Goal: Task Accomplishment & Management: Complete application form

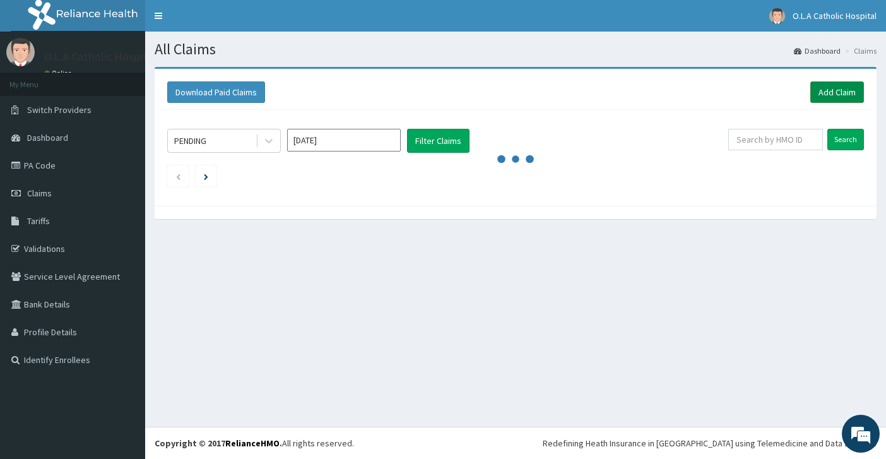
click at [847, 92] on link "Add Claim" at bounding box center [838, 91] width 54 height 21
click at [846, 92] on link "Add Claim" at bounding box center [838, 91] width 54 height 21
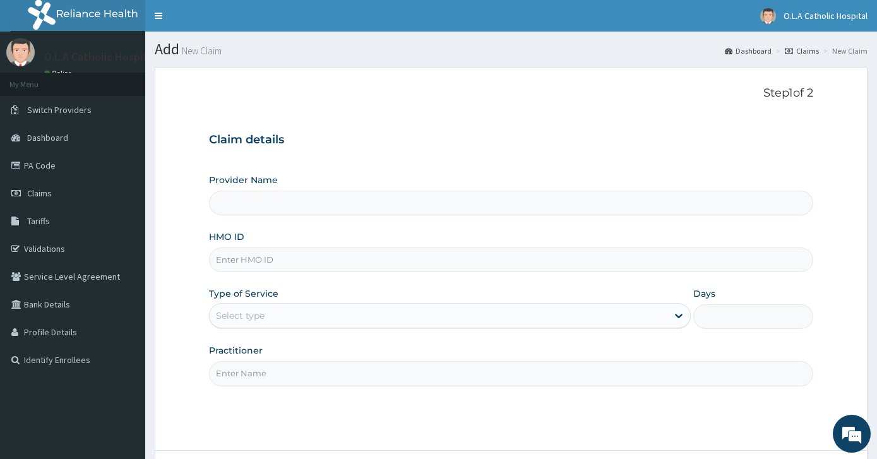
click at [320, 256] on input "HMO ID" at bounding box center [511, 260] width 605 height 25
paste input "GSV/10307/B"
type input "GSV/10307/B"
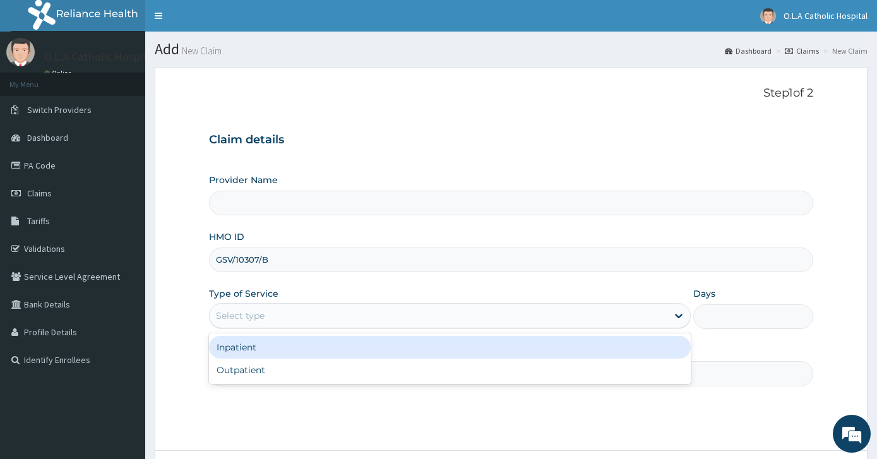
click at [235, 326] on div "Select type" at bounding box center [439, 316] width 458 height 20
click at [254, 351] on div "Inpatient" at bounding box center [450, 347] width 482 height 23
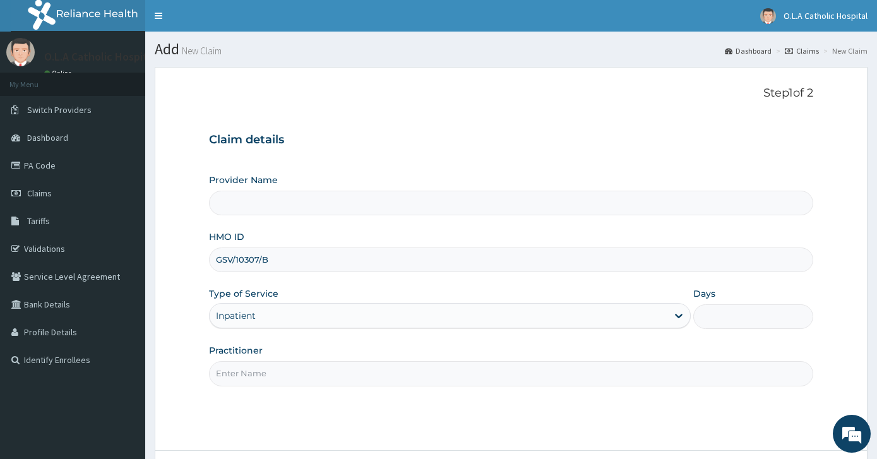
type input "O.L.A Catholic Hospital, [GEOGRAPHIC_DATA]"
click at [254, 376] on input "Practitioner" at bounding box center [511, 373] width 605 height 25
click at [761, 316] on input "Days" at bounding box center [753, 316] width 121 height 25
type input "4"
click at [354, 372] on input "Practitioner" at bounding box center [511, 373] width 605 height 25
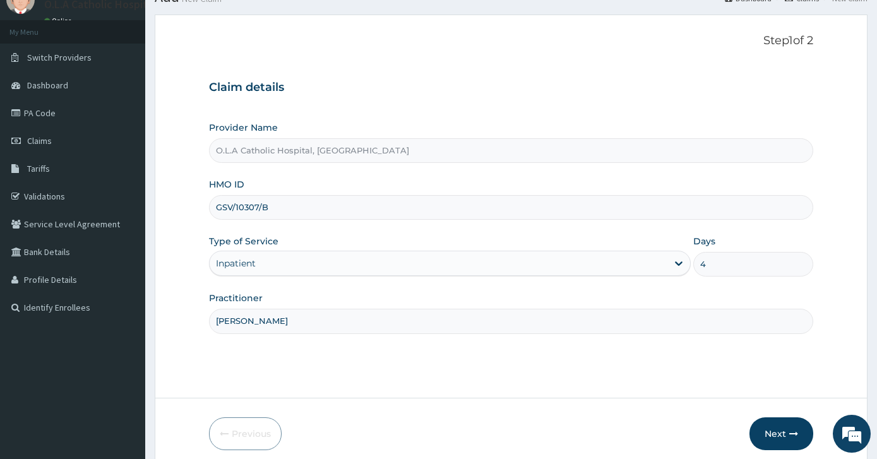
scroll to position [105, 0]
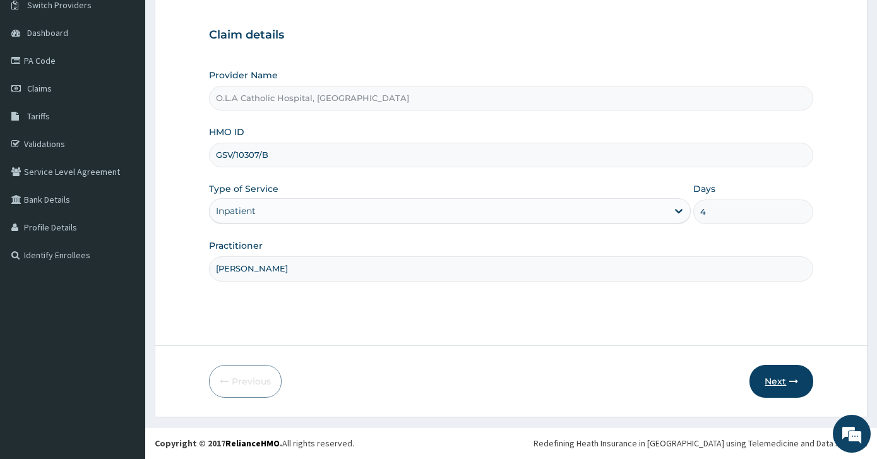
type input "[PERSON_NAME]"
click at [799, 379] on button "Next" at bounding box center [781, 381] width 64 height 33
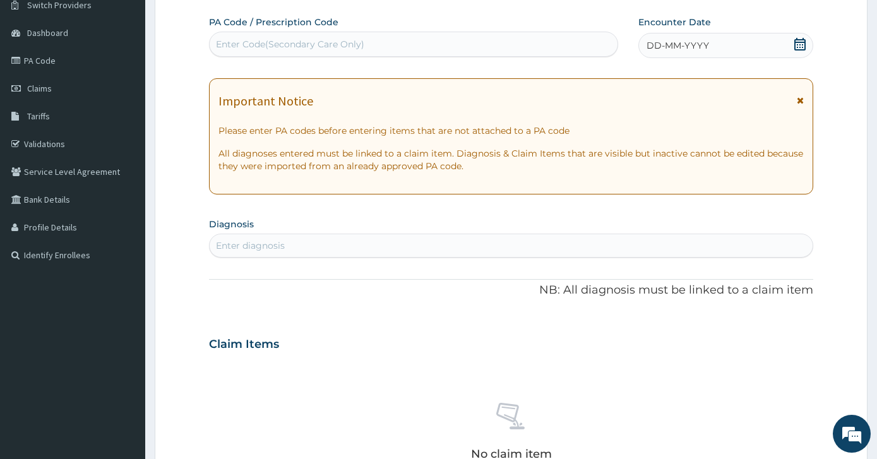
click at [296, 41] on div "Enter Code(Secondary Care Only)" at bounding box center [290, 44] width 148 height 13
paste input "PA/4B0140"
type input "PA/4B0140"
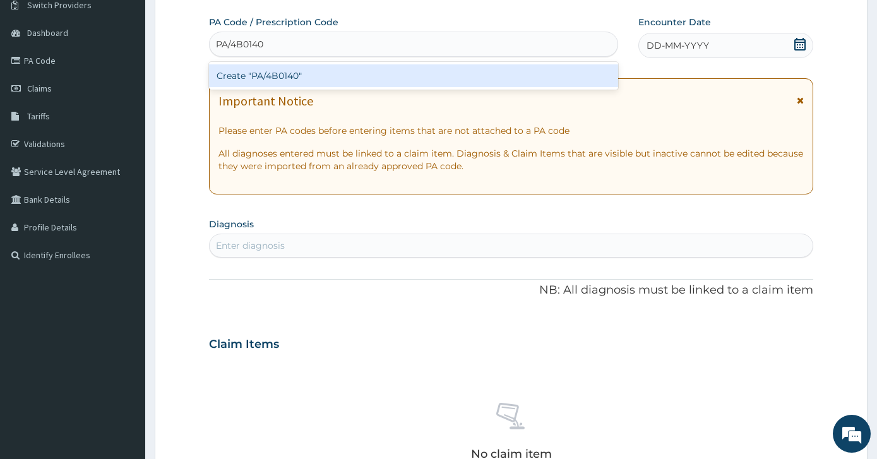
click at [328, 88] on div "Create "PA/4B0140"" at bounding box center [413, 76] width 409 height 28
click at [333, 78] on div "Create "PA/4B0140"" at bounding box center [413, 75] width 409 height 23
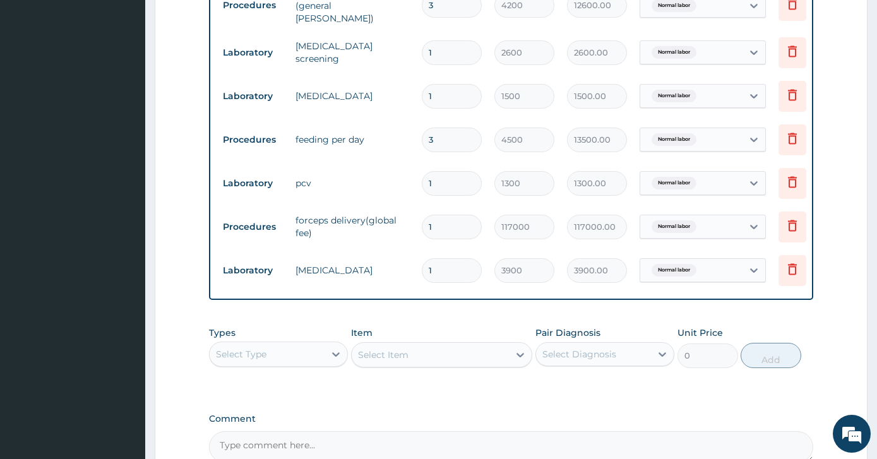
scroll to position [494, 0]
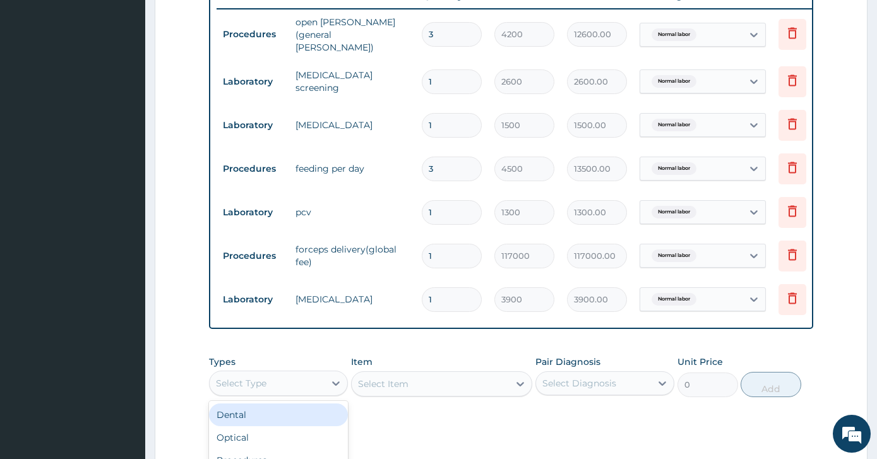
click at [218, 386] on div "Select Type" at bounding box center [241, 383] width 51 height 13
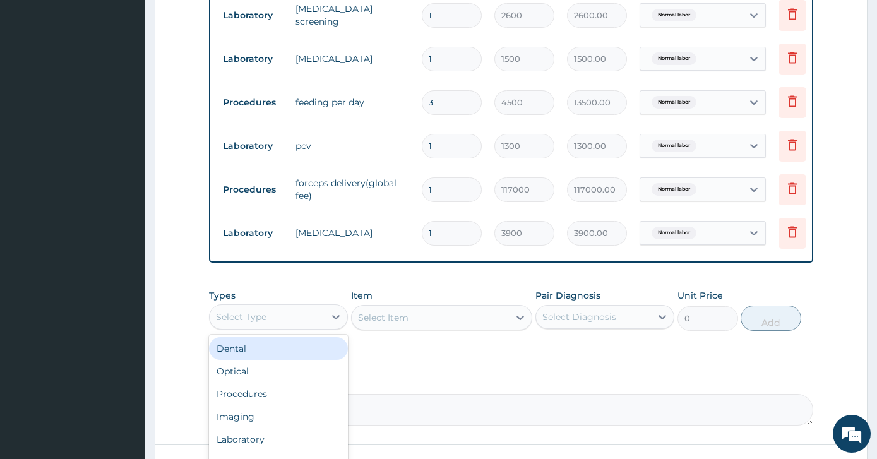
scroll to position [662, 0]
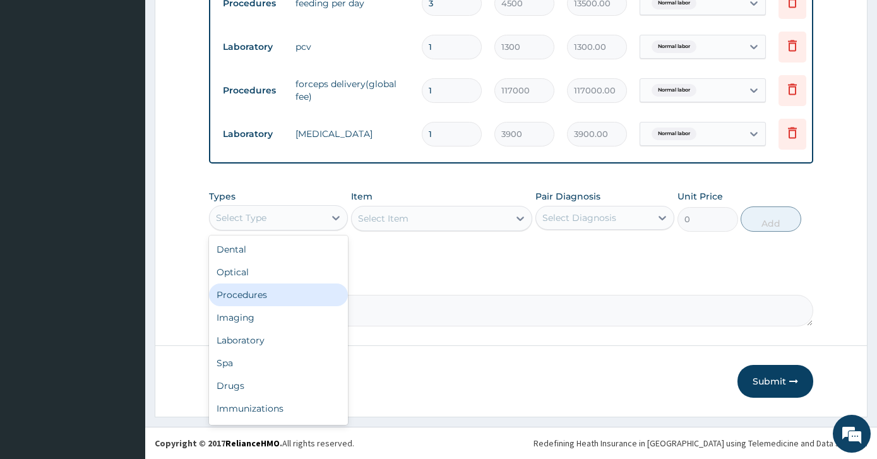
click at [260, 292] on div "Procedures" at bounding box center [278, 294] width 139 height 23
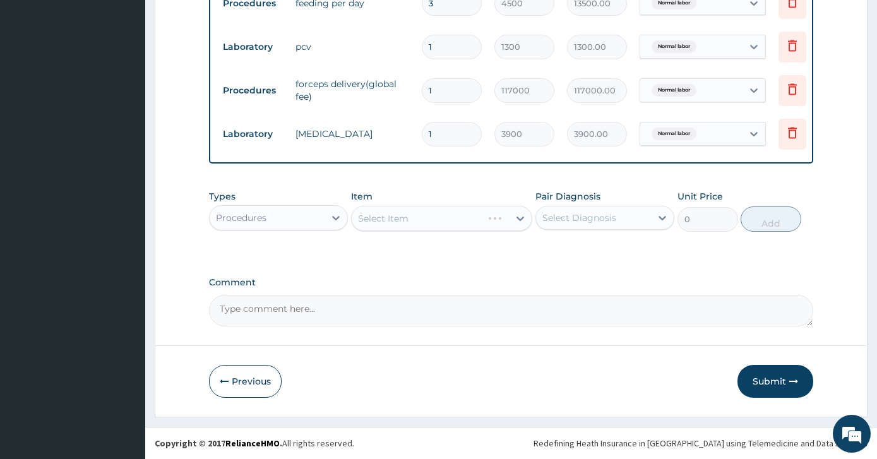
click at [386, 215] on div "Select Item" at bounding box center [441, 218] width 181 height 25
click at [559, 220] on div "Select Diagnosis" at bounding box center [579, 218] width 74 height 13
click at [559, 256] on div "Normal labor" at bounding box center [604, 250] width 139 height 26
checkbox input "true"
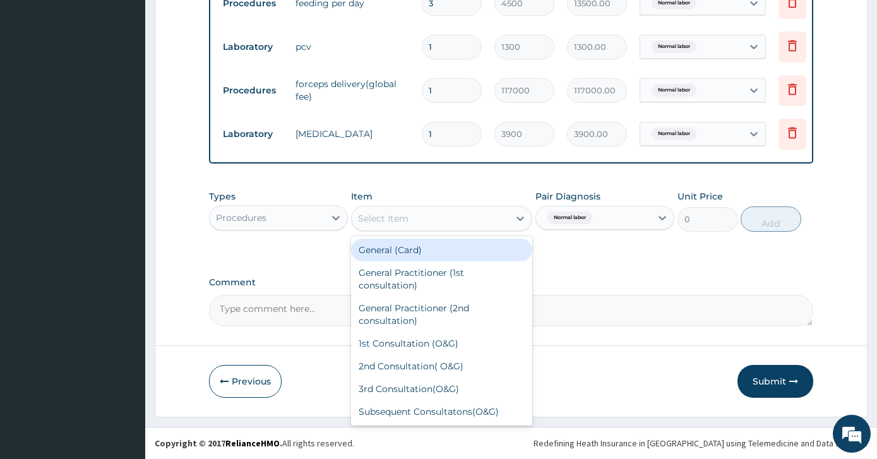
click at [397, 222] on div "Select Item" at bounding box center [383, 218] width 51 height 13
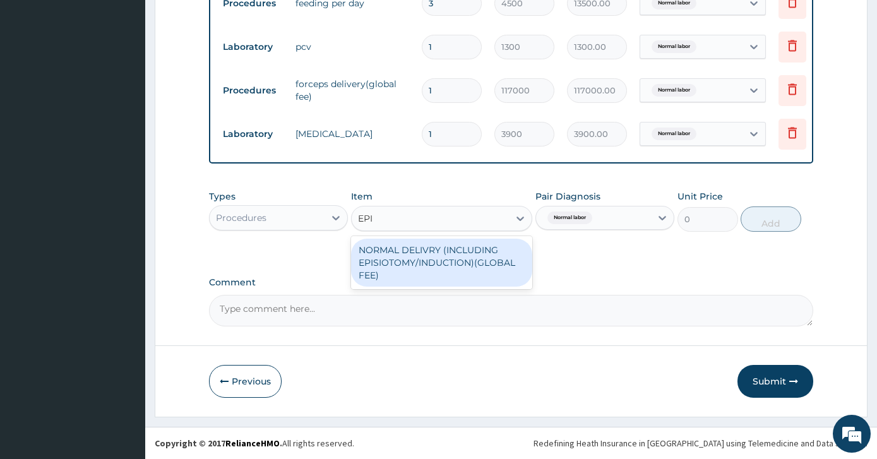
type input "EPIS"
click at [431, 264] on div "NORMAL DELIVRY (INCLUDING EPISIOTOMY/INDUCTION)(GLOBAL FEE)" at bounding box center [441, 263] width 181 height 48
type input "65000"
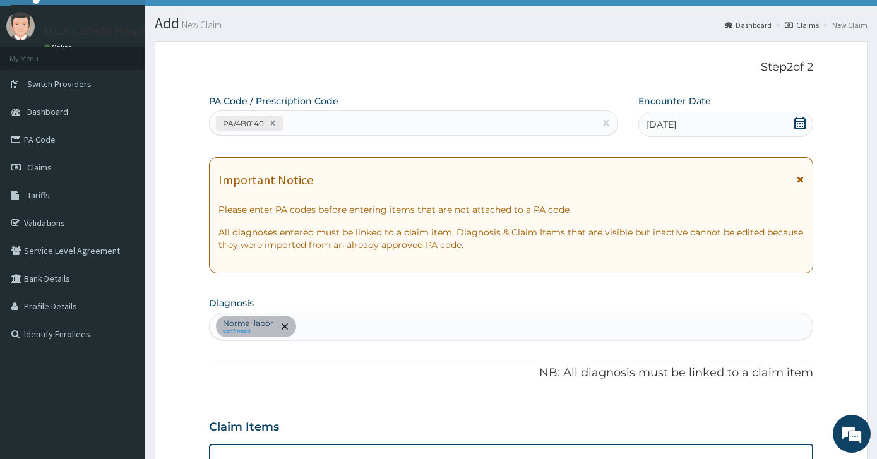
scroll to position [0, 0]
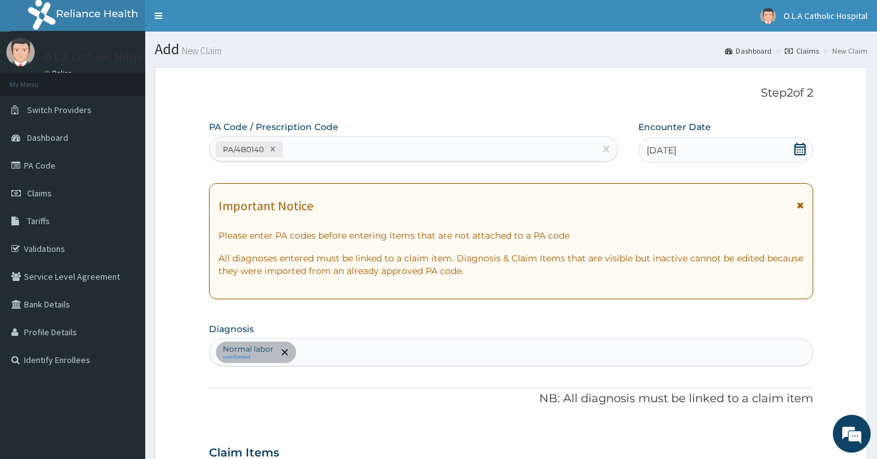
click at [339, 356] on div "Normal labor confirmed" at bounding box center [512, 352] width 604 height 27
type input "EPISI"
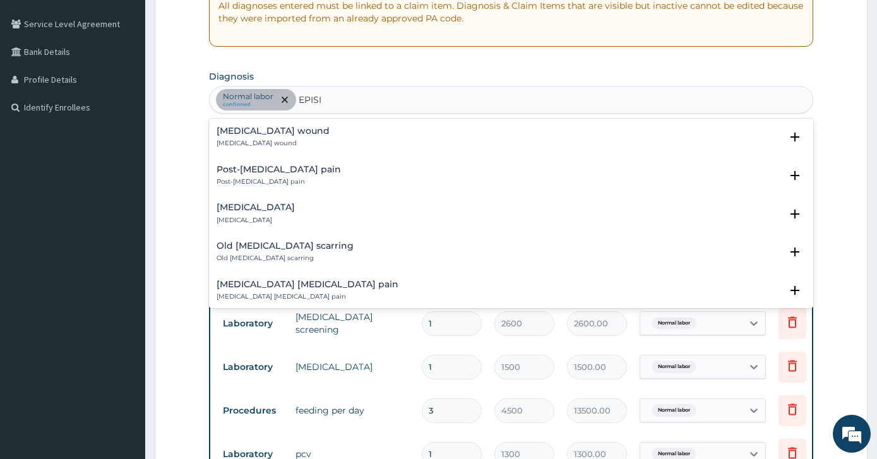
click at [300, 134] on h4 "[MEDICAL_DATA] wound" at bounding box center [273, 130] width 113 height 9
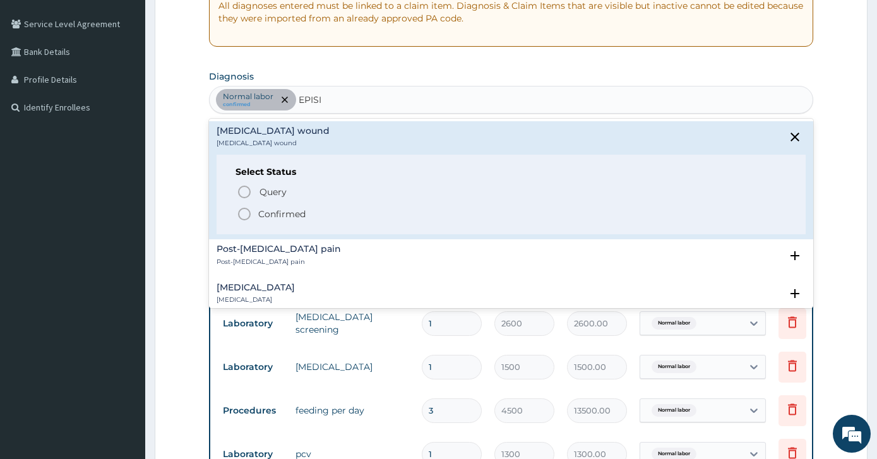
click at [335, 212] on span "Confirmed" at bounding box center [512, 213] width 551 height 15
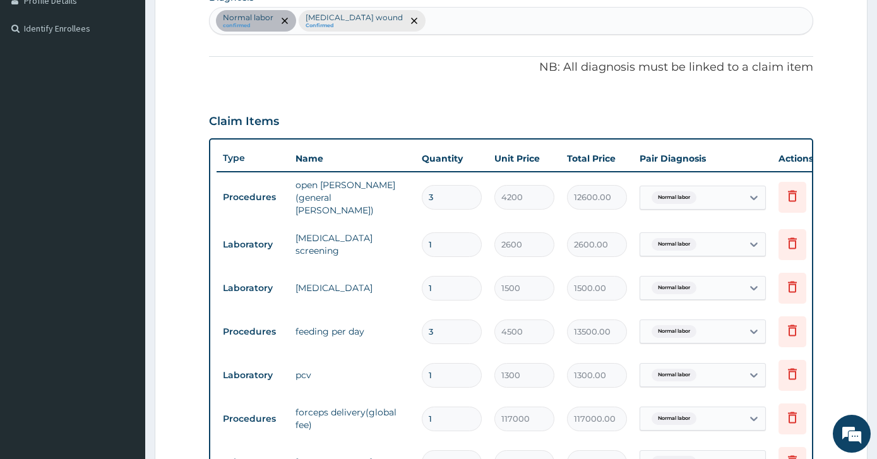
scroll to position [505, 0]
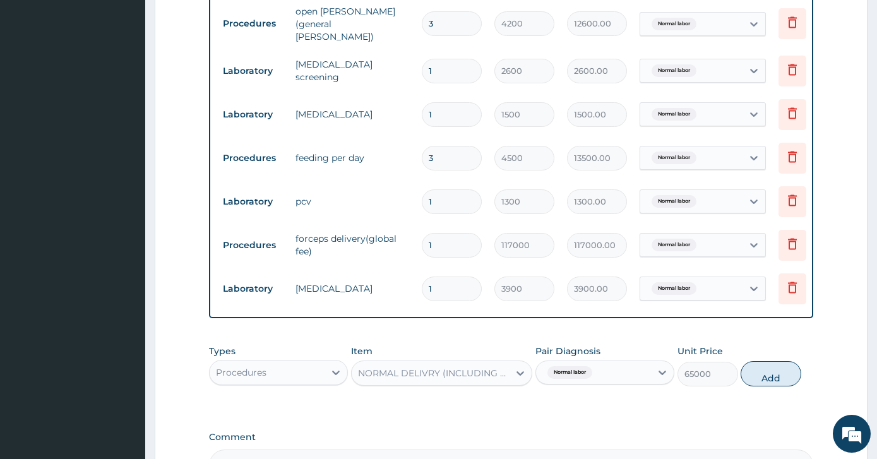
click at [470, 383] on div "NORMAL DELIVRY (INCLUDING EPISIOTOMY/INDUCTION)(GLOBAL FEE)" at bounding box center [430, 373] width 157 height 20
click at [771, 385] on button "Add" at bounding box center [771, 373] width 61 height 25
type input "0"
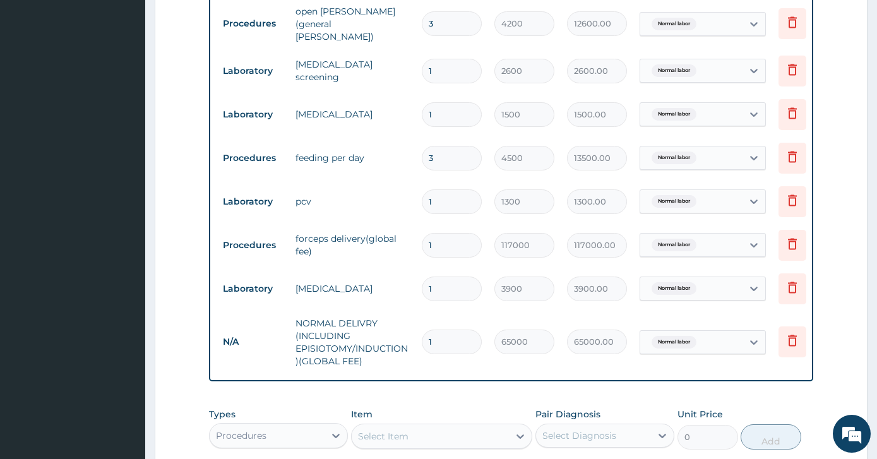
type input "0"
type input "0.00"
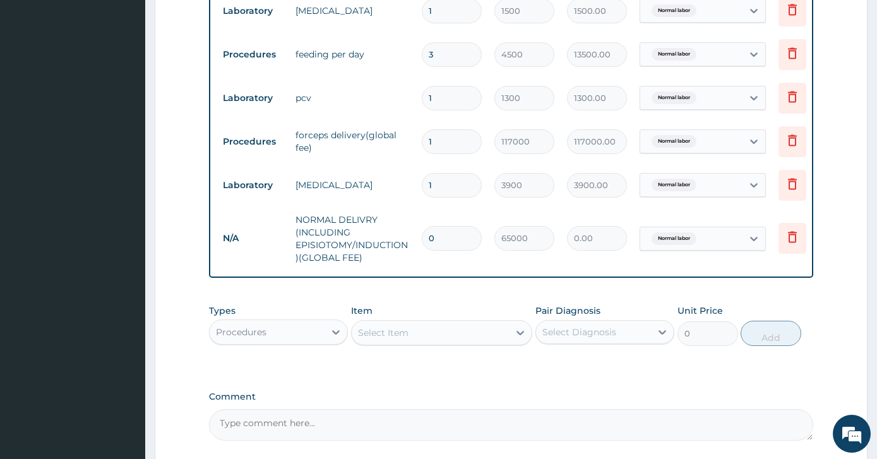
scroll to position [725, 0]
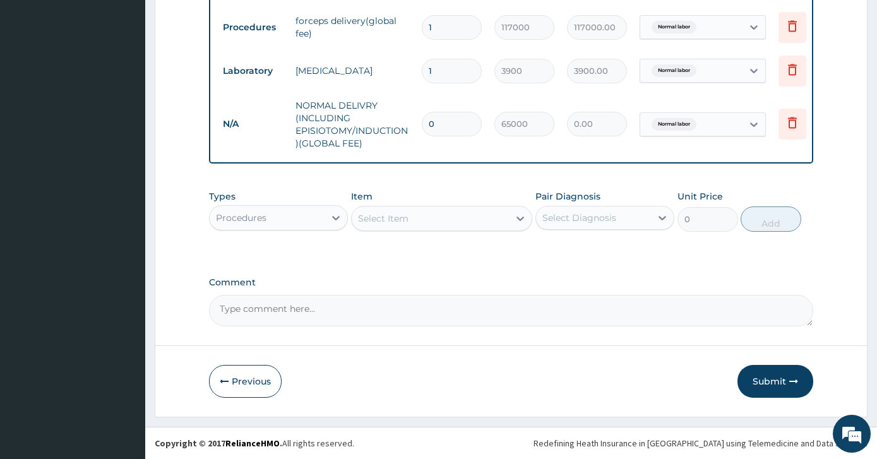
type input "04"
type input "260000.00"
type input "0"
type input "0.00"
type input "4"
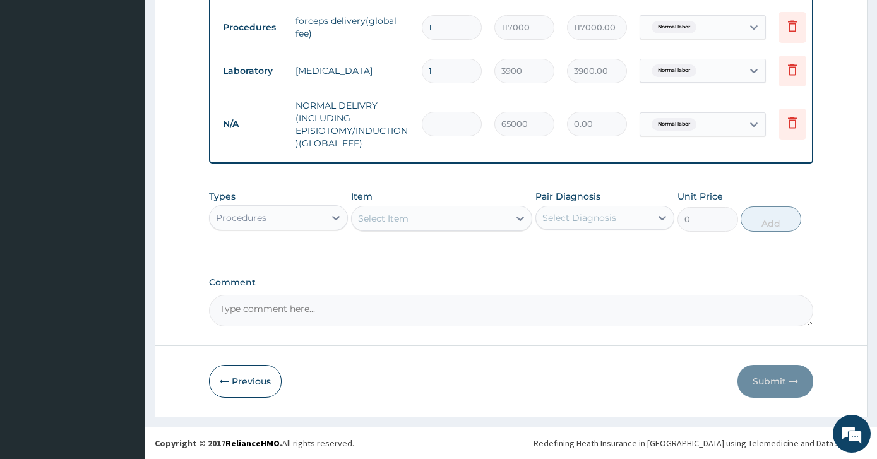
type input "260000.00"
type input "5"
type input "325000.00"
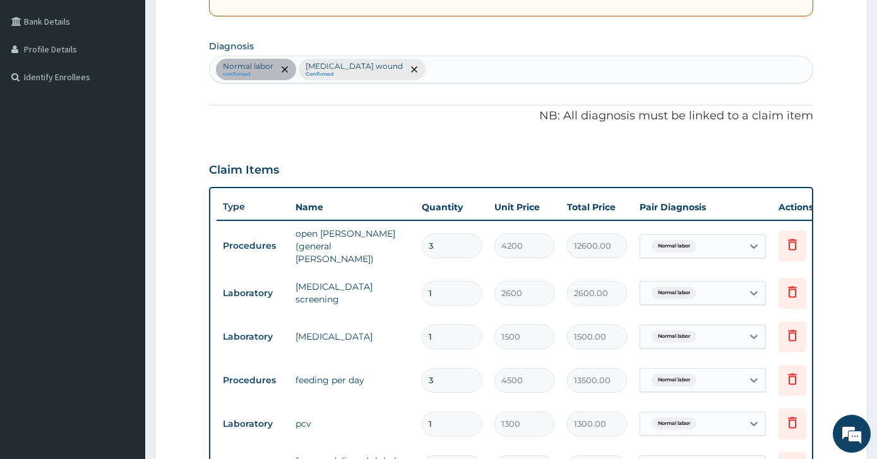
scroll to position [473, 0]
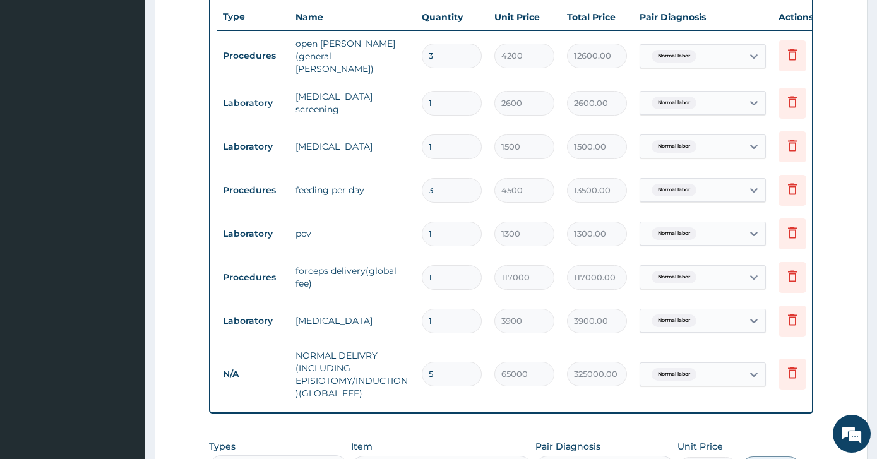
type input "5"
click at [456, 56] on input "3" at bounding box center [452, 56] width 60 height 25
type input "0.00"
type input "4"
type input "16800.00"
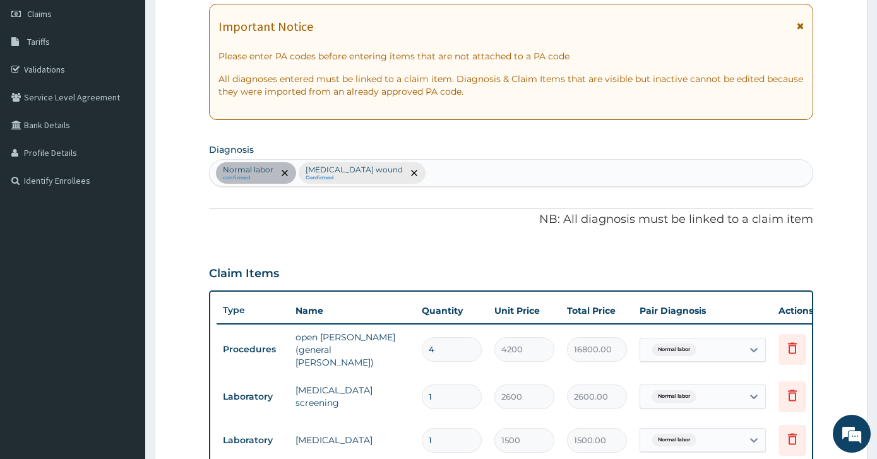
scroll to position [157, 0]
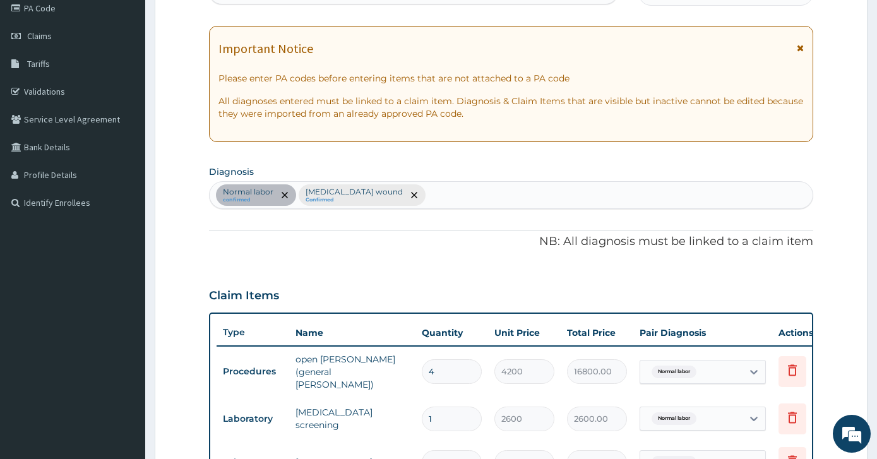
type input "4"
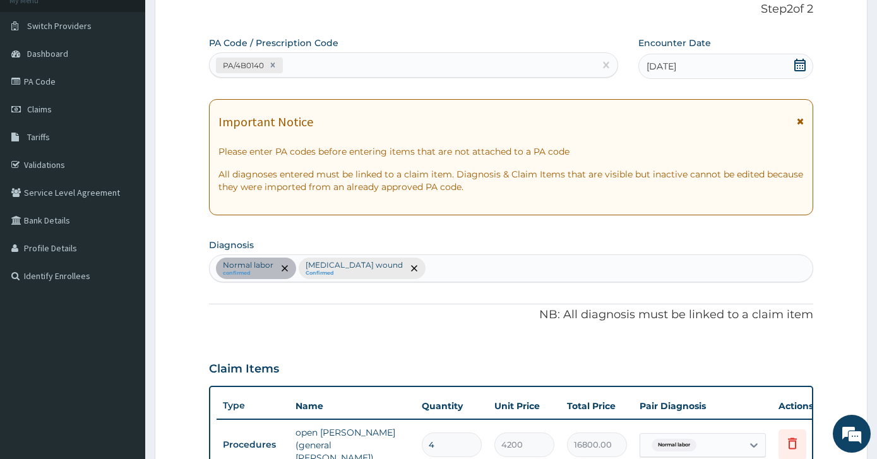
scroll to position [0, 0]
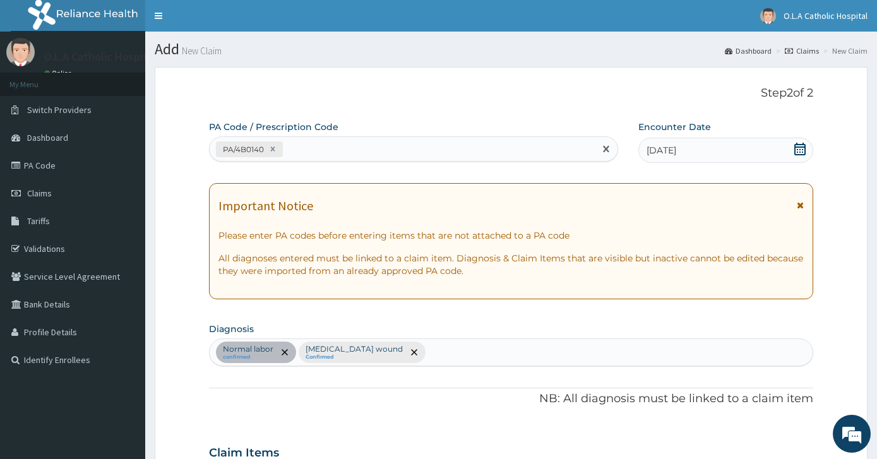
click at [334, 150] on div "PA/4B0140" at bounding box center [402, 149] width 385 height 21
paste input "PA/990A0D"
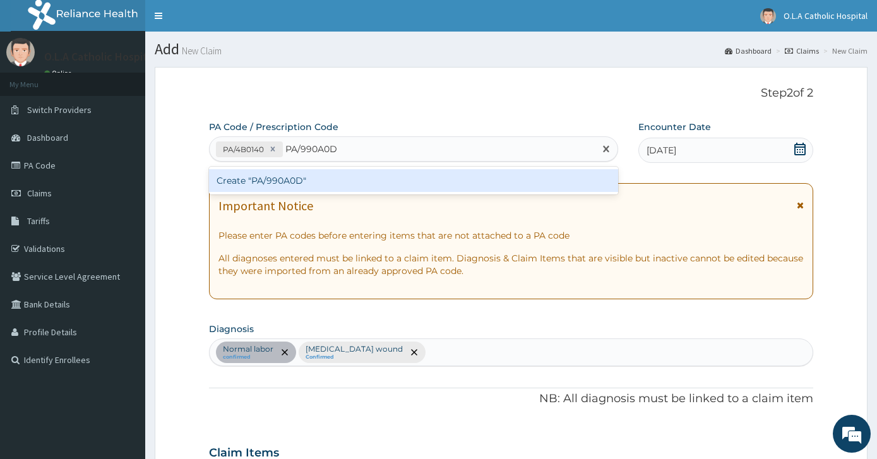
type input "PA/990A0D"
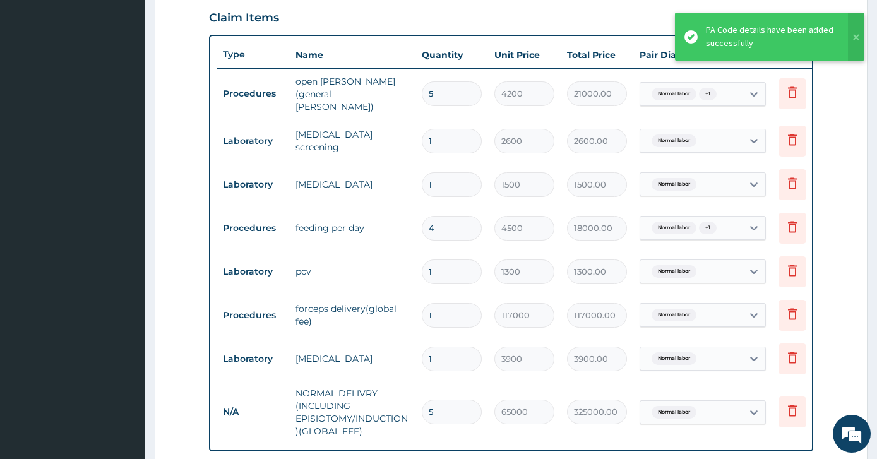
scroll to position [421, 0]
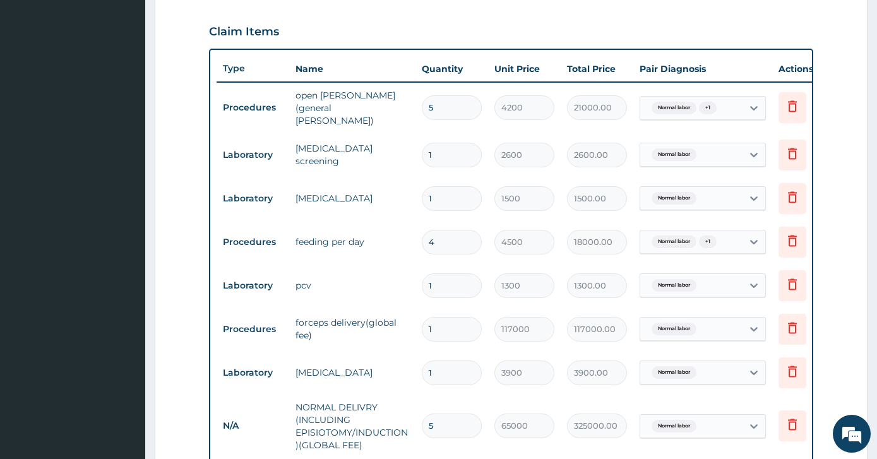
click at [436, 102] on input "5" at bounding box center [452, 107] width 60 height 25
type input "0.00"
type input "4"
type input "16800.00"
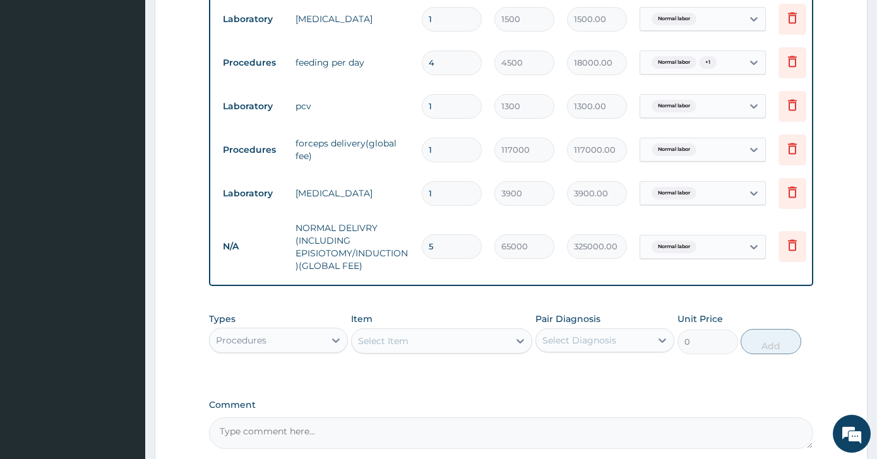
scroll to position [611, 0]
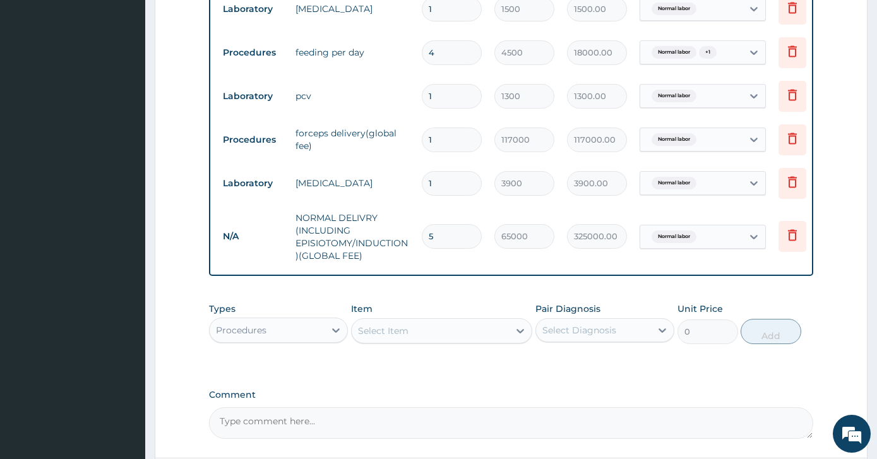
type input "4"
click at [443, 234] on input "5" at bounding box center [452, 236] width 60 height 25
type input "0.00"
type input "4"
type input "260000.00"
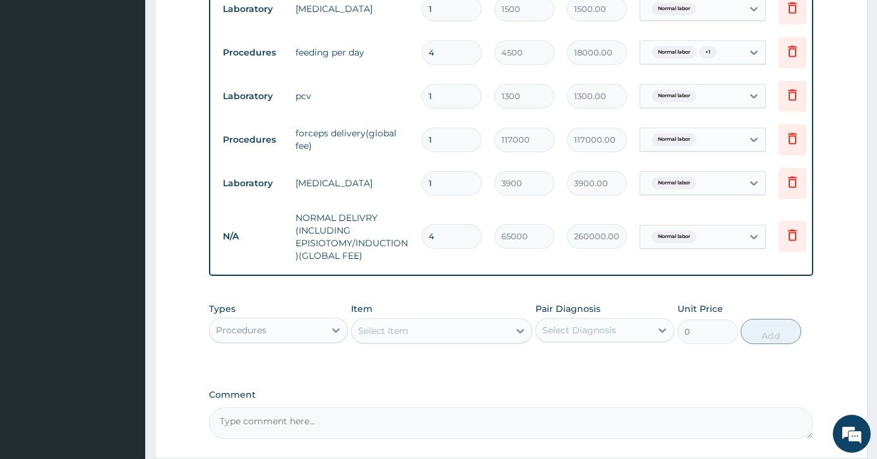
type input "6"
type input "390000.00"
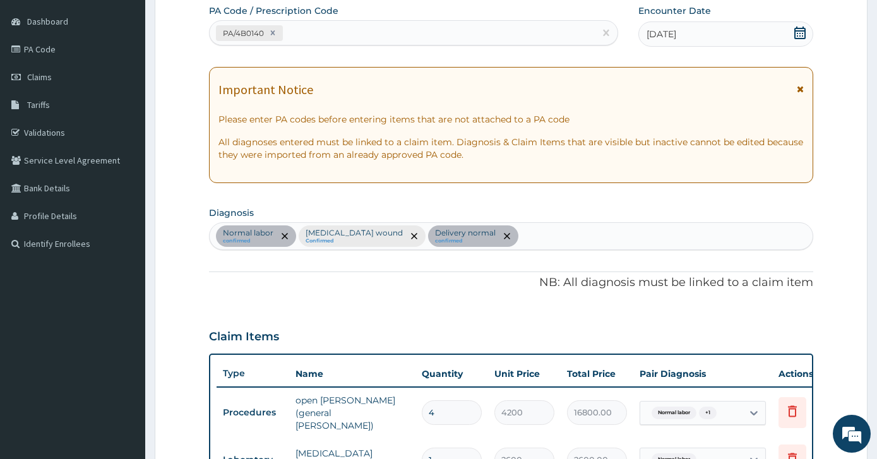
scroll to position [105, 0]
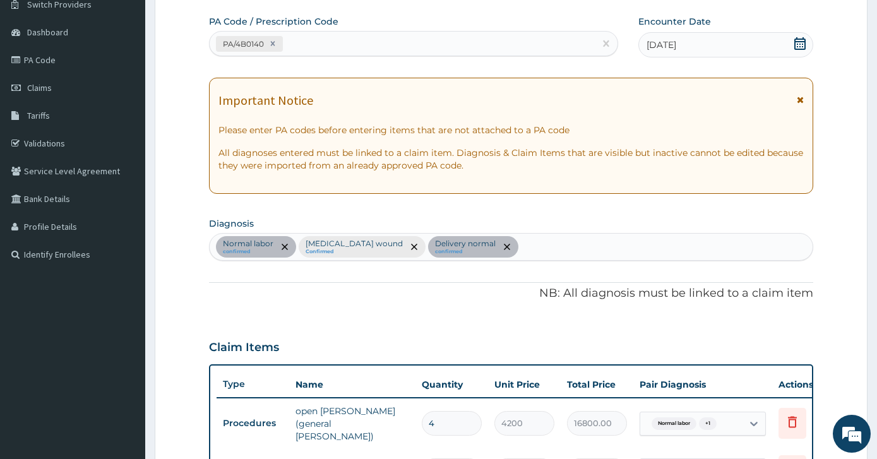
type input "6"
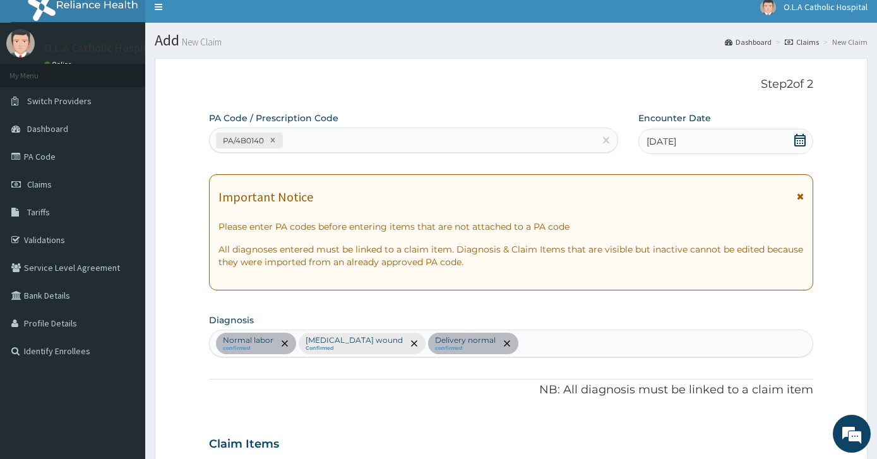
scroll to position [0, 0]
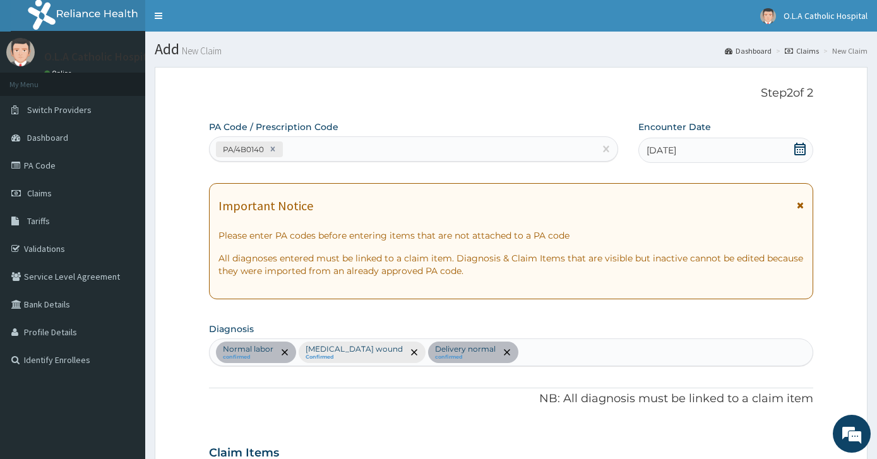
click at [355, 151] on div "PA/4B0140" at bounding box center [402, 149] width 385 height 21
paste input "PA/02D83A"
type input "PA/02D83A"
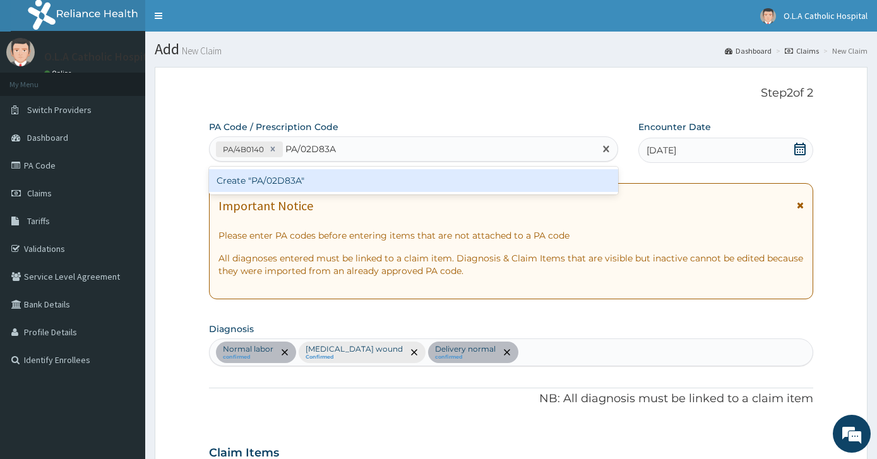
click at [329, 173] on div "Create "PA/02D83A"" at bounding box center [413, 180] width 409 height 23
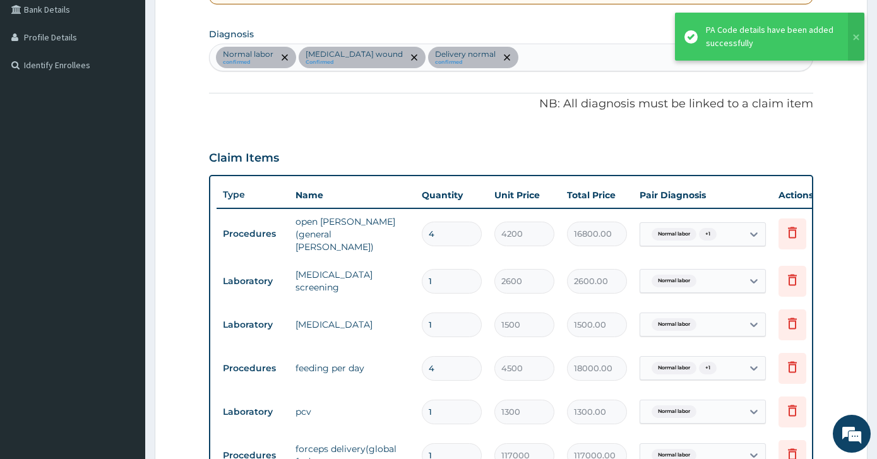
scroll to position [105, 0]
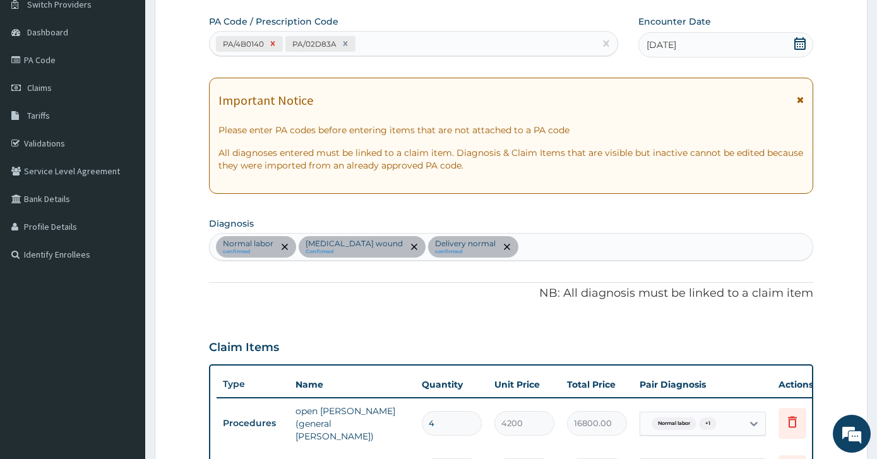
click at [272, 39] on icon at bounding box center [272, 43] width 9 height 9
type input "1"
type input "4200.00"
type input "4500"
type input "4500.00"
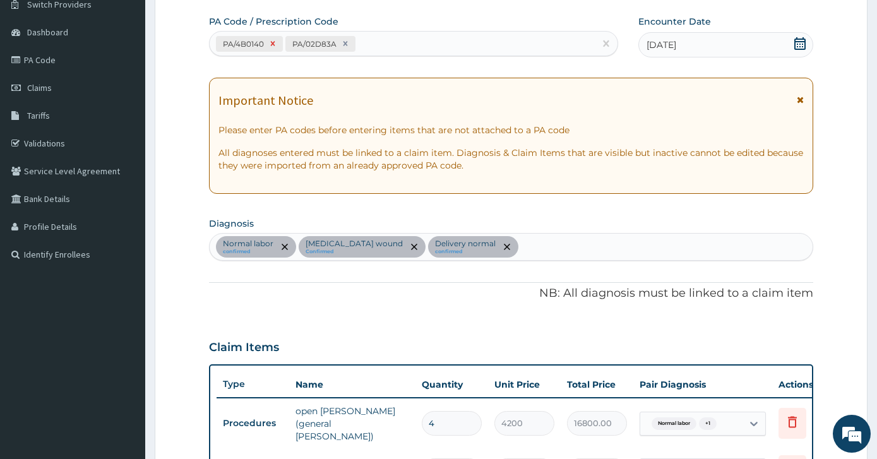
type input "7"
type input "65000"
type input "455000.00"
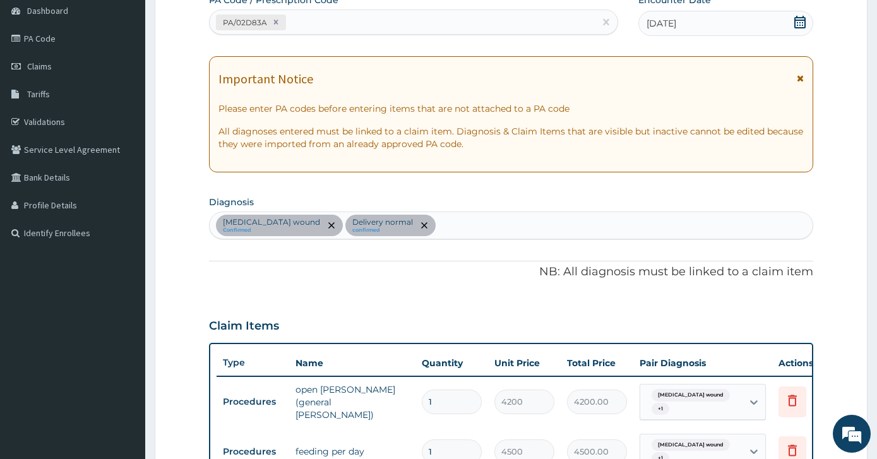
scroll to position [88, 0]
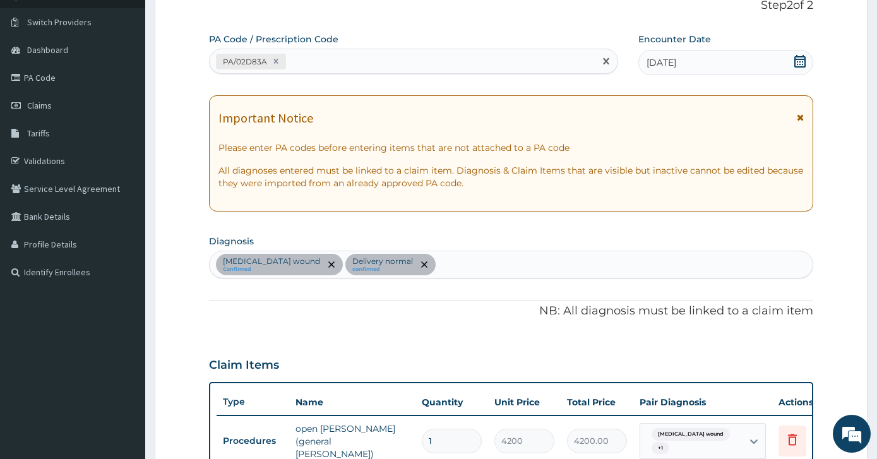
click at [407, 61] on div "PA/02D83A" at bounding box center [402, 61] width 385 height 21
paste input "PA/4B0140"
type input "PA/4B0140"
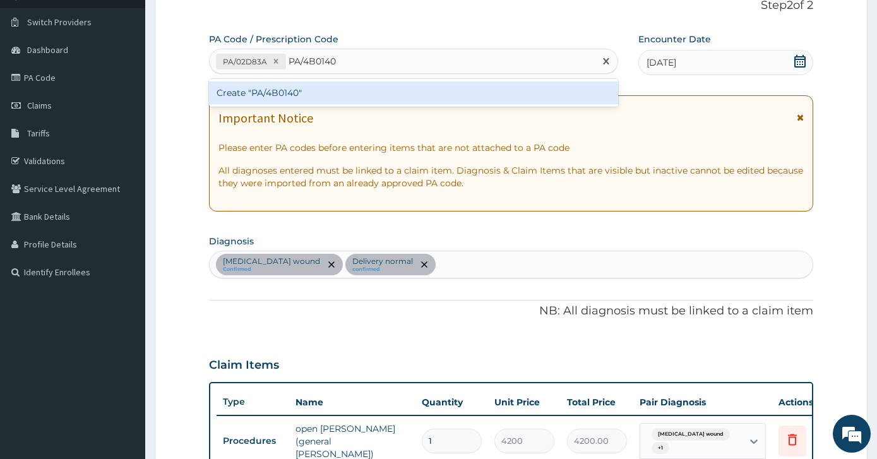
click at [359, 95] on div "Create "PA/4B0140"" at bounding box center [413, 92] width 409 height 23
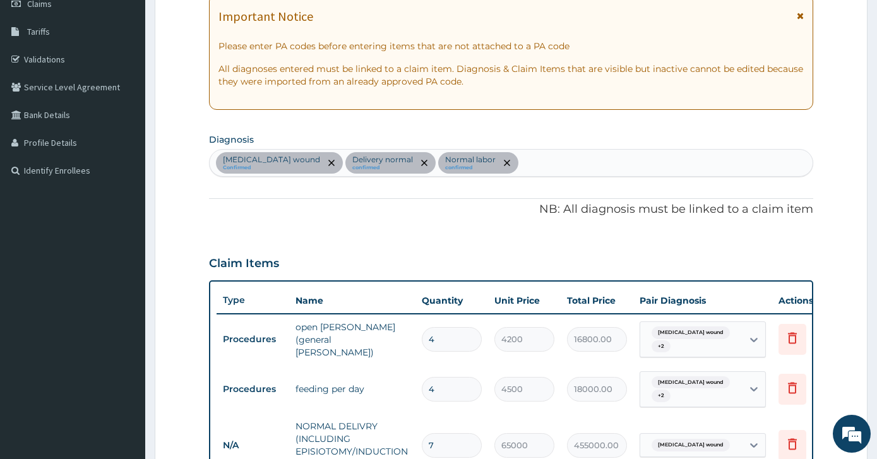
scroll to position [0, 0]
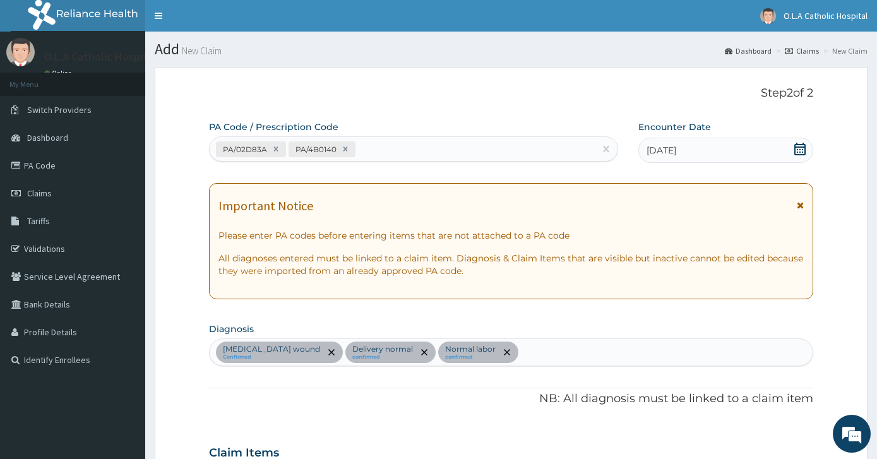
click at [409, 153] on div "PA/02D83A PA/4B0140" at bounding box center [402, 149] width 385 height 21
paste input "PA/02D83A"
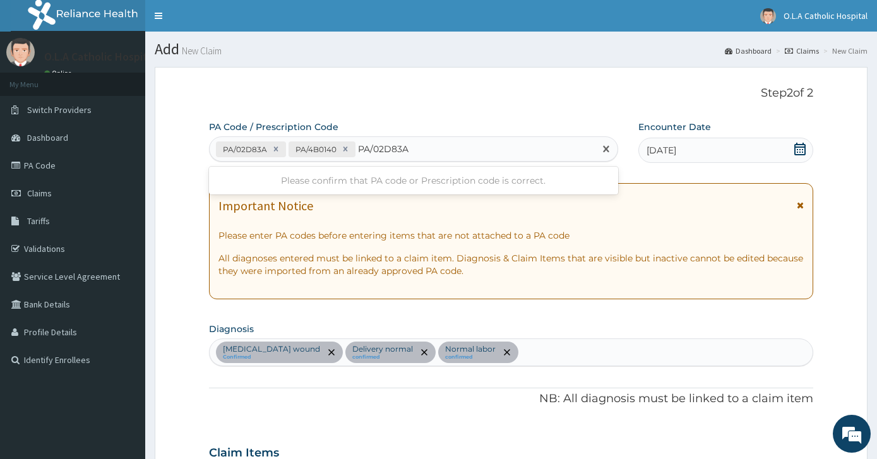
type input "PA/02D83A"
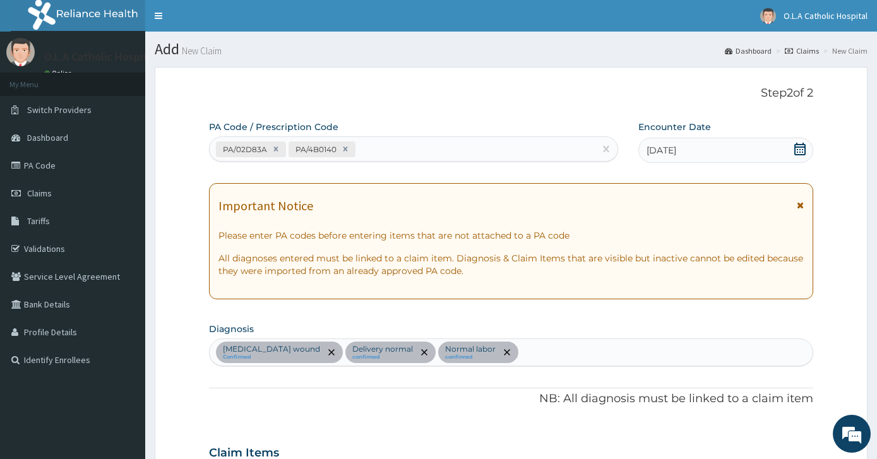
click at [446, 150] on div "PA/02D83A PA/4B0140" at bounding box center [402, 149] width 385 height 21
paste input "PA/990A0D"
type input "PA/990A0D"
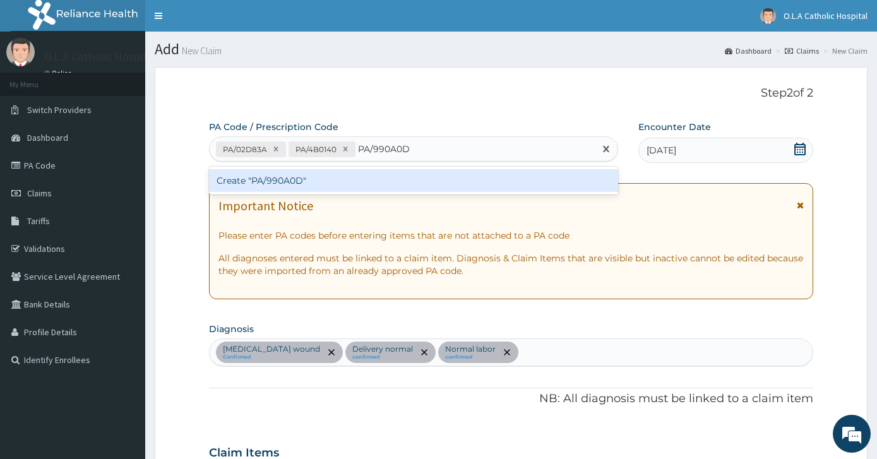
click at [409, 174] on div "Create "PA/990A0D"" at bounding box center [413, 180] width 409 height 23
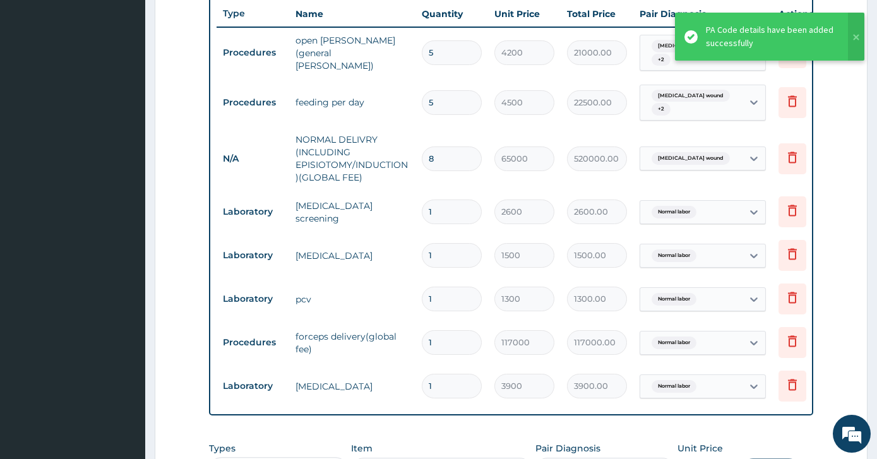
scroll to position [442, 0]
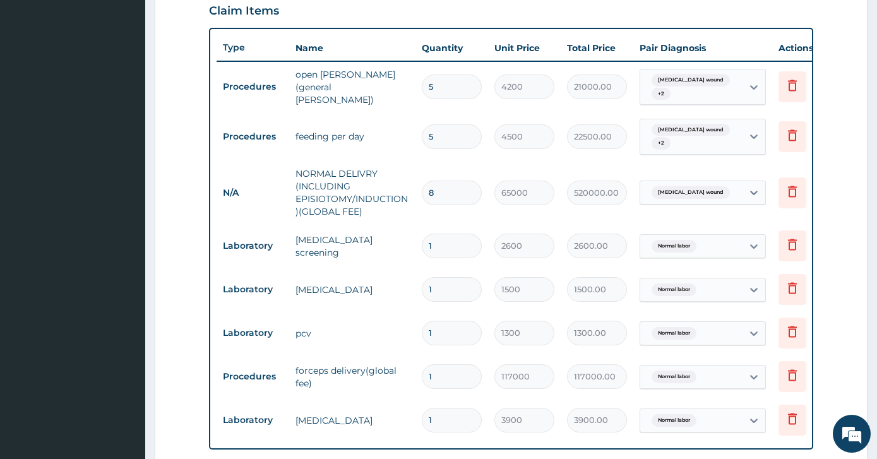
drag, startPoint x: 453, startPoint y: 194, endPoint x: 421, endPoint y: 198, distance: 32.4
click at [422, 198] on div "8" at bounding box center [452, 193] width 60 height 25
type input "4"
type input "260000.00"
type input "4"
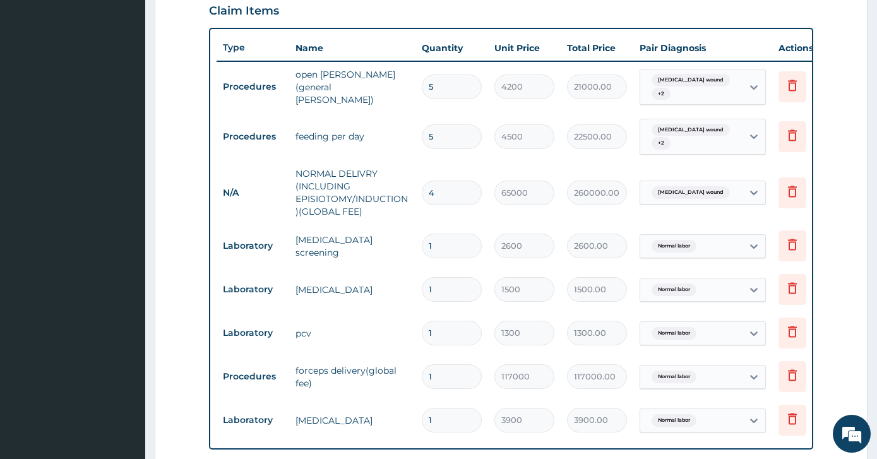
click at [404, 242] on td "[MEDICAL_DATA] screening" at bounding box center [352, 246] width 126 height 38
drag, startPoint x: 435, startPoint y: 131, endPoint x: 362, endPoint y: 140, distance: 73.7
click at [363, 140] on tr "Procedures feeding per day 5 4500 22500.00 [MEDICAL_DATA] wound + 2 Delete" at bounding box center [526, 136] width 619 height 49
type input "4"
type input "18000.00"
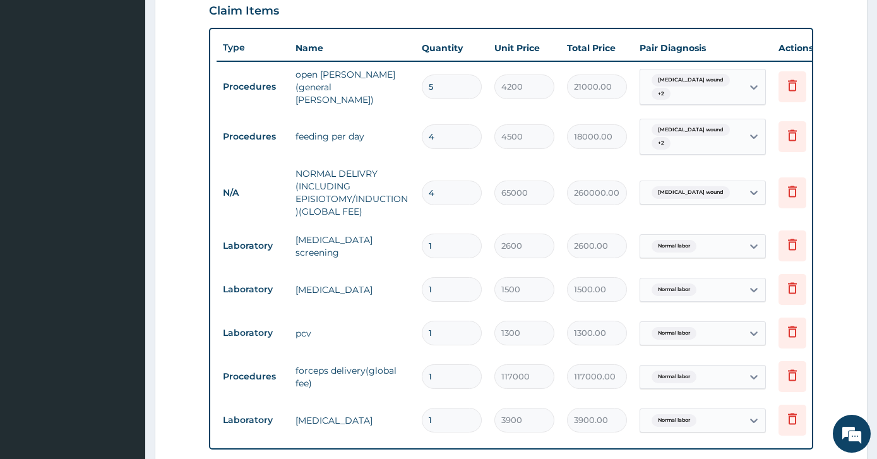
type input "4"
drag, startPoint x: 447, startPoint y: 83, endPoint x: 299, endPoint y: 86, distance: 148.4
click at [299, 85] on tr "Procedures open [PERSON_NAME] (general [PERSON_NAME]) 5 4200 21000.00 [MEDICAL_…" at bounding box center [526, 87] width 619 height 51
type input "4"
type input "16800.00"
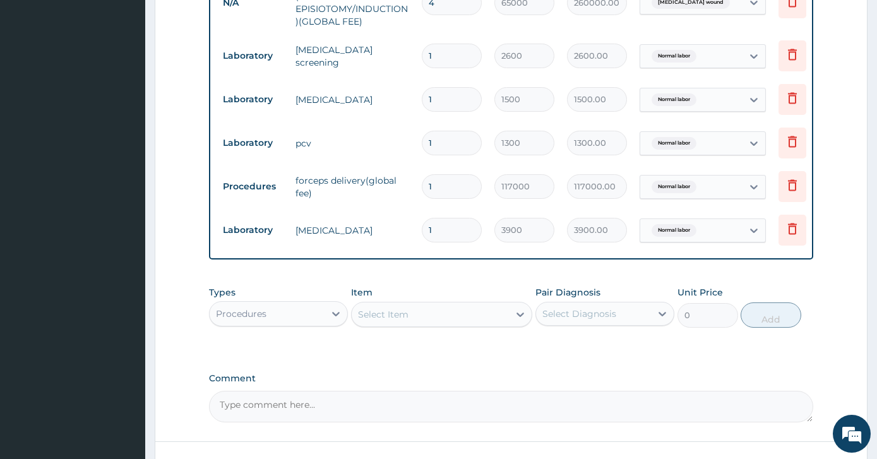
scroll to position [568, 0]
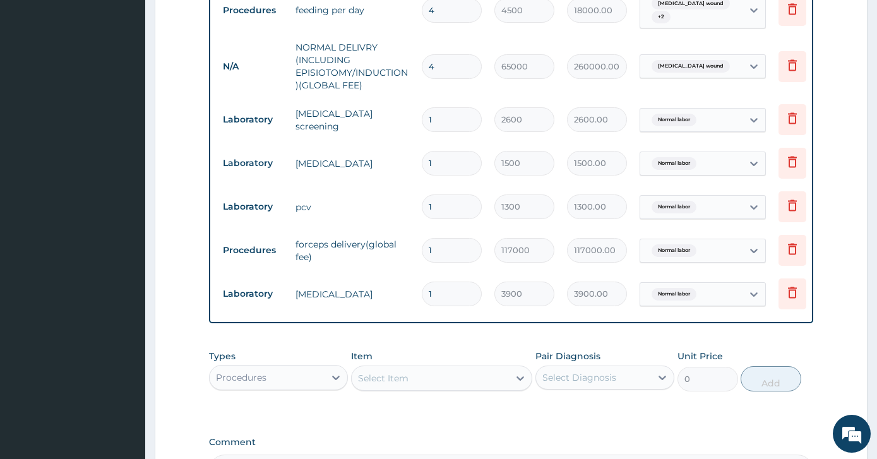
type input "4"
